Goal: Task Accomplishment & Management: Use online tool/utility

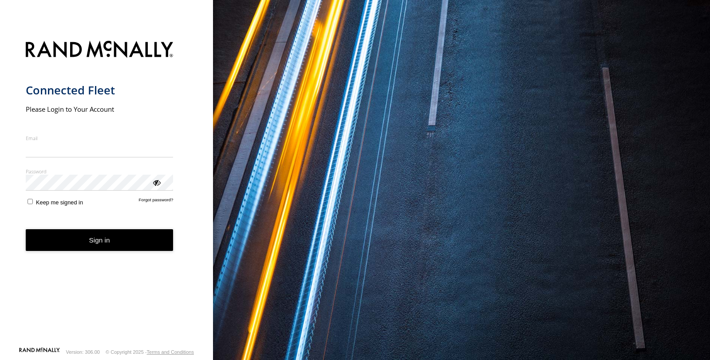
type input "**********"
click at [93, 257] on form "**********" at bounding box center [107, 190] width 162 height 311
click at [100, 240] on button "Sign in" at bounding box center [100, 240] width 148 height 22
